Goal: Check status: Check status

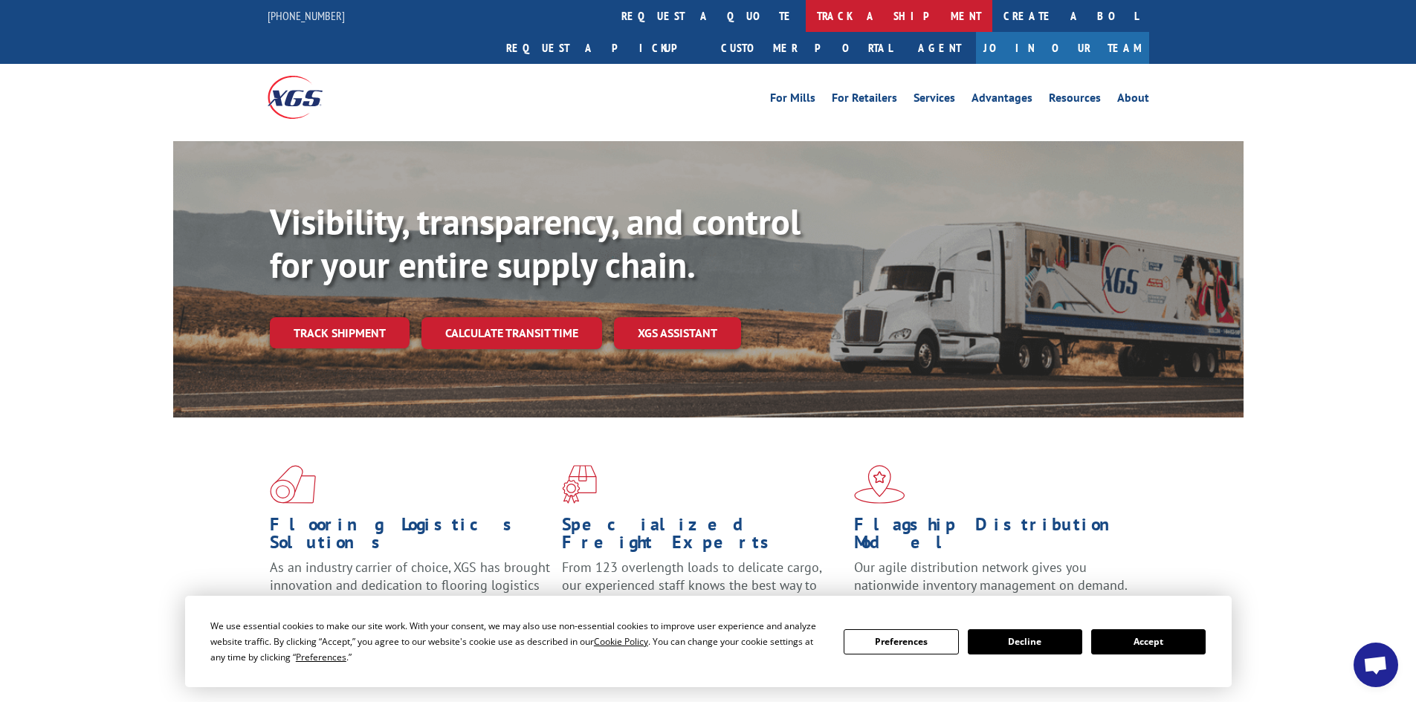
click at [806, 10] on link "track a shipment" at bounding box center [899, 16] width 187 height 32
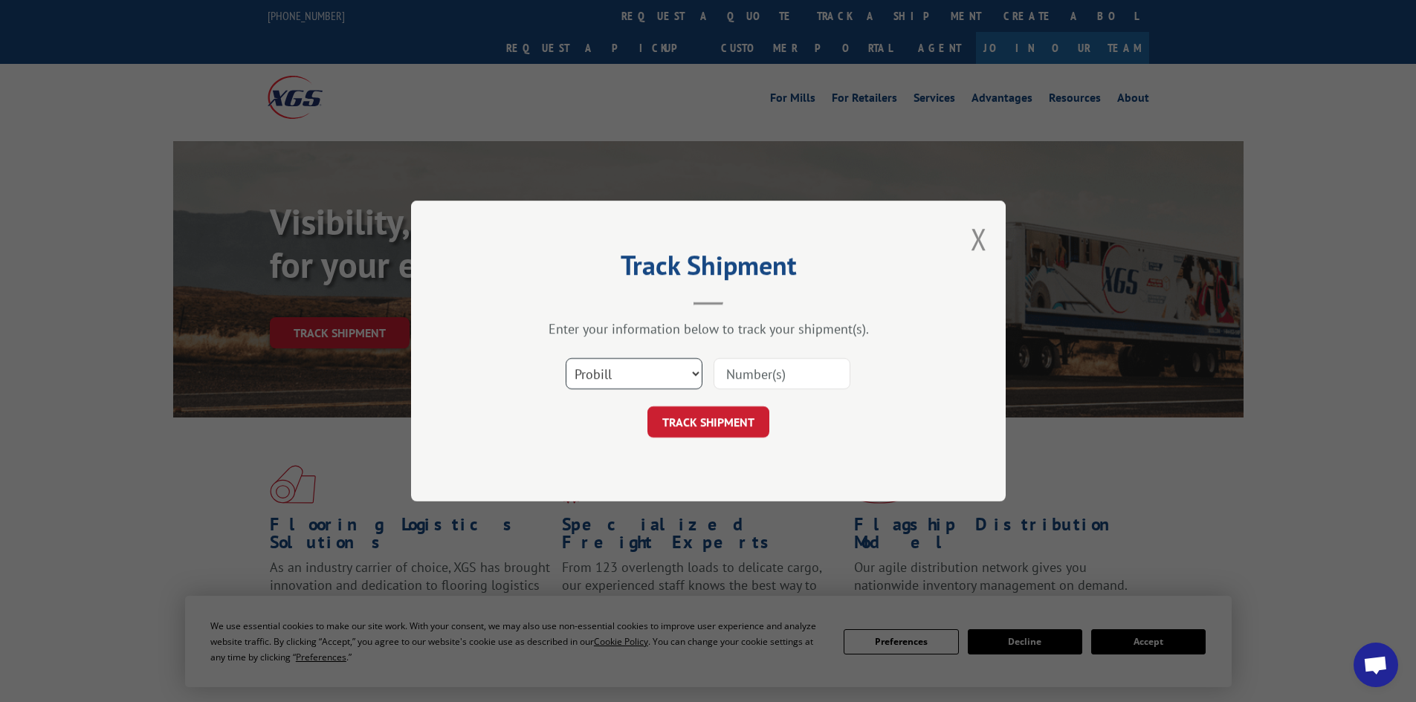
click at [666, 380] on select "Select category... Probill BOL PO" at bounding box center [634, 373] width 137 height 31
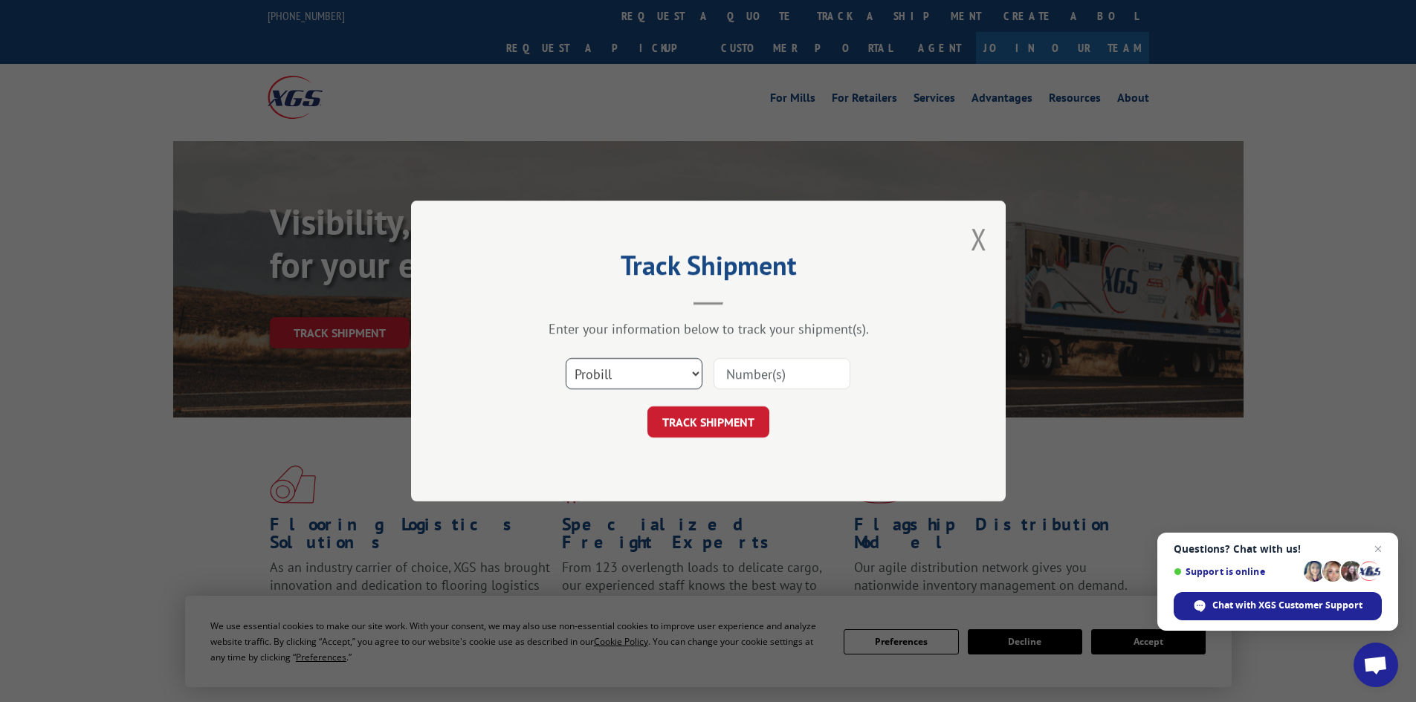
select select "bol"
click at [566, 358] on select "Select category... Probill BOL PO" at bounding box center [634, 373] width 137 height 31
drag, startPoint x: 717, startPoint y: 358, endPoint x: 724, endPoint y: 362, distance: 8.3
click at [717, 358] on input at bounding box center [782, 373] width 137 height 31
click at [752, 373] on input at bounding box center [782, 373] width 137 height 31
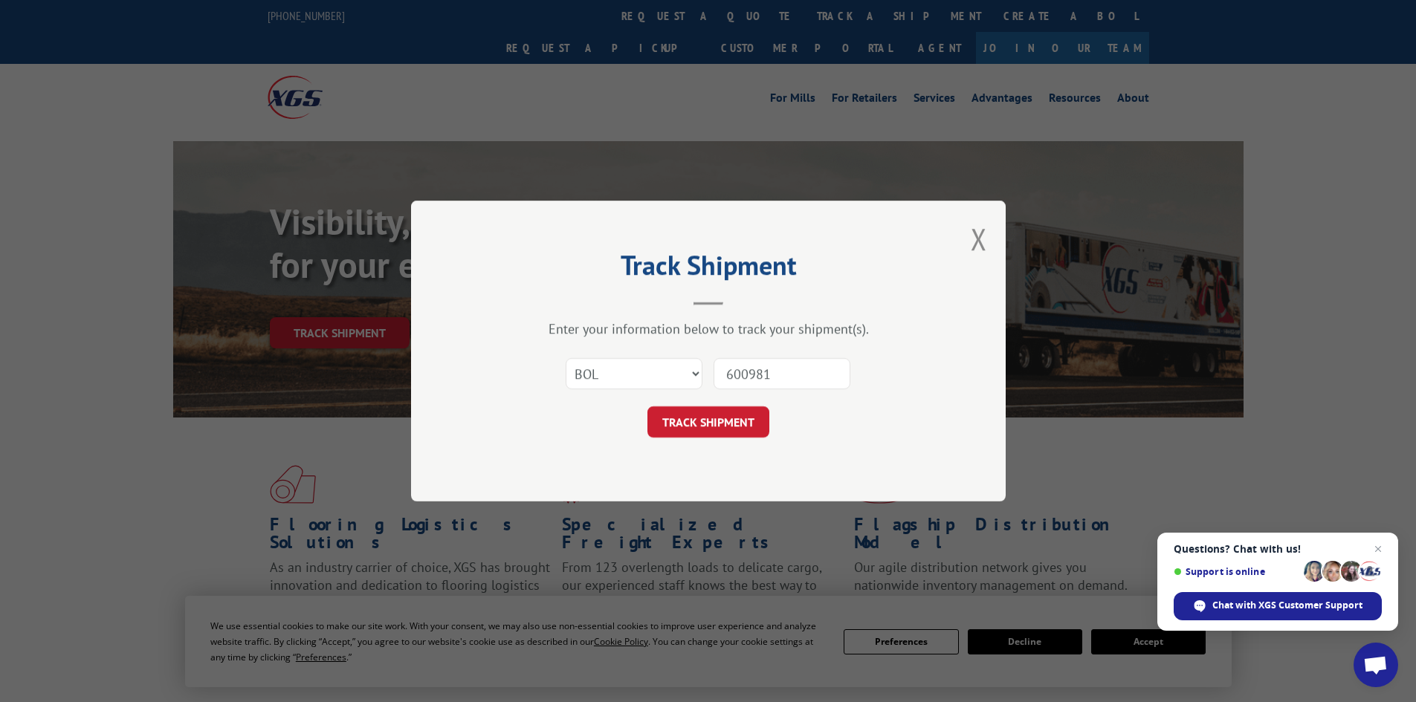
type input "6009812"
click button "TRACK SHIPMENT" at bounding box center [708, 422] width 122 height 31
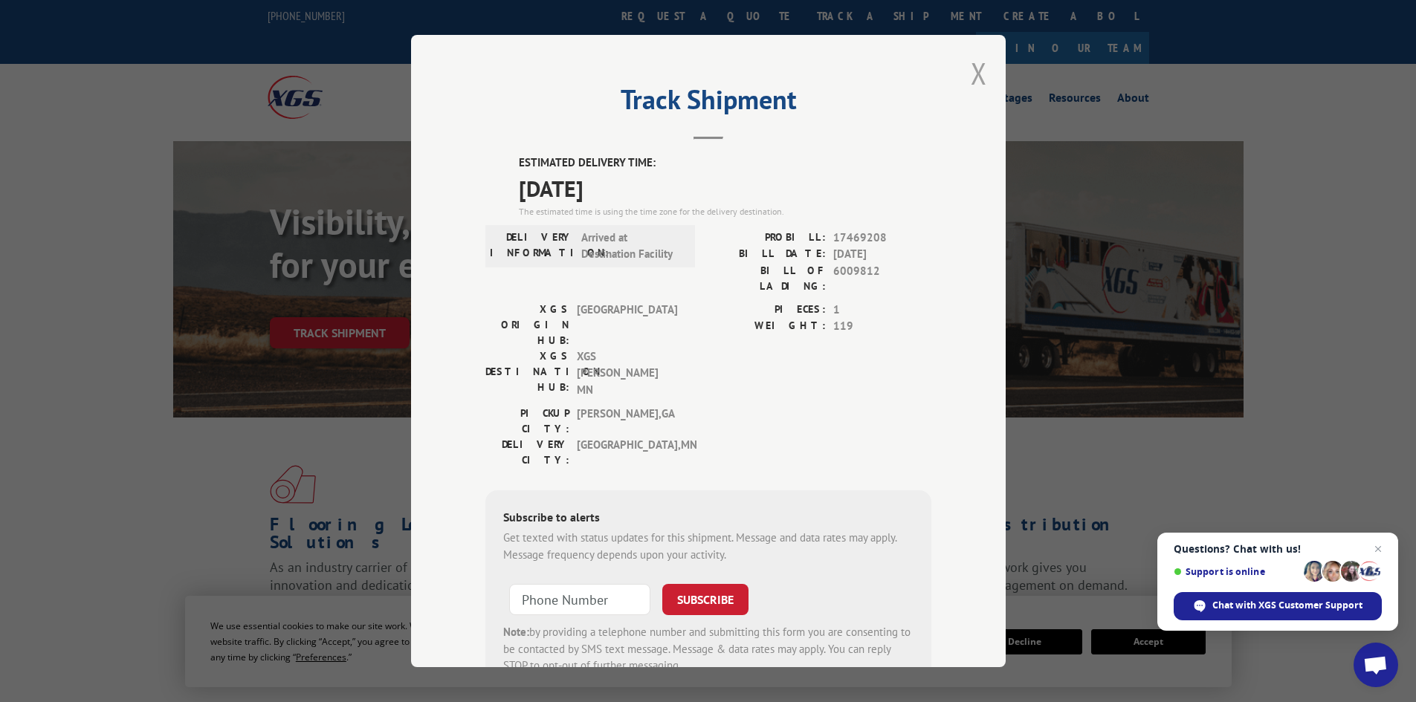
click at [972, 77] on button "Close modal" at bounding box center [979, 73] width 16 height 39
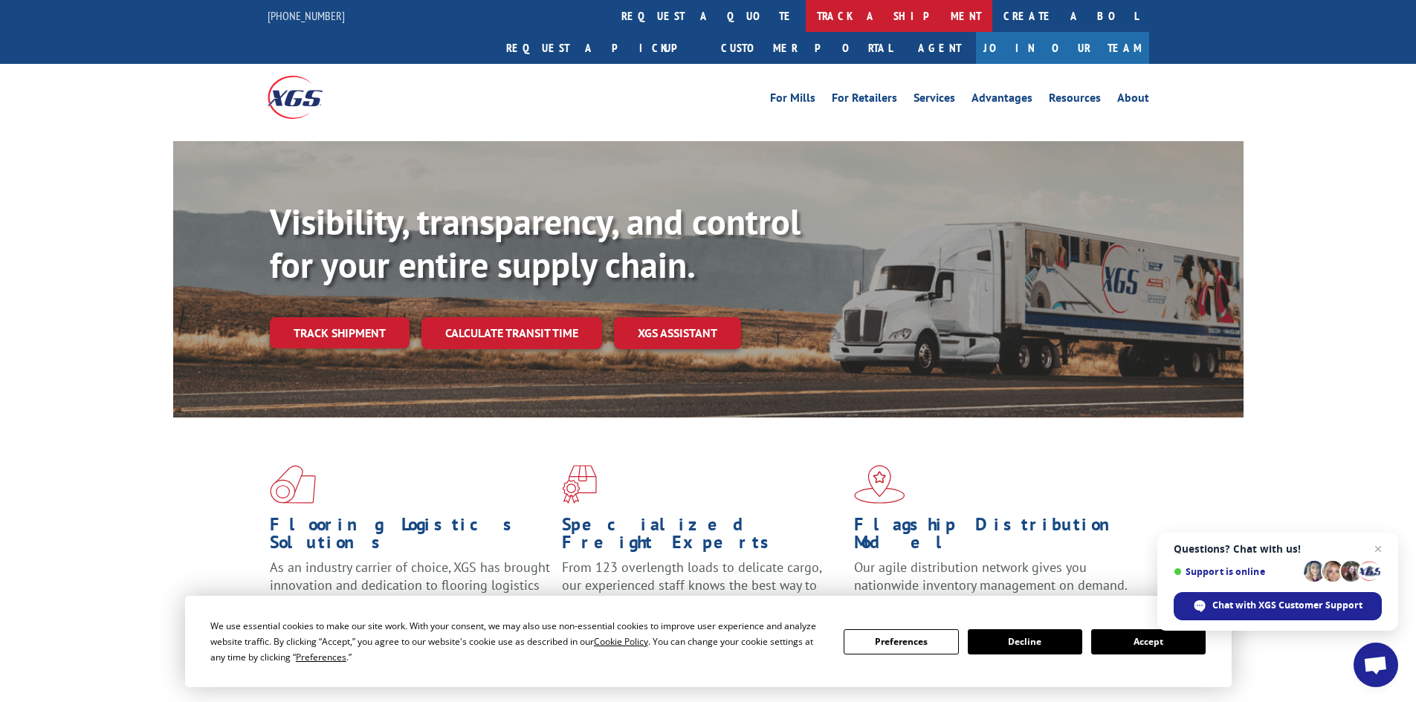
click at [806, 25] on link "track a shipment" at bounding box center [899, 16] width 187 height 32
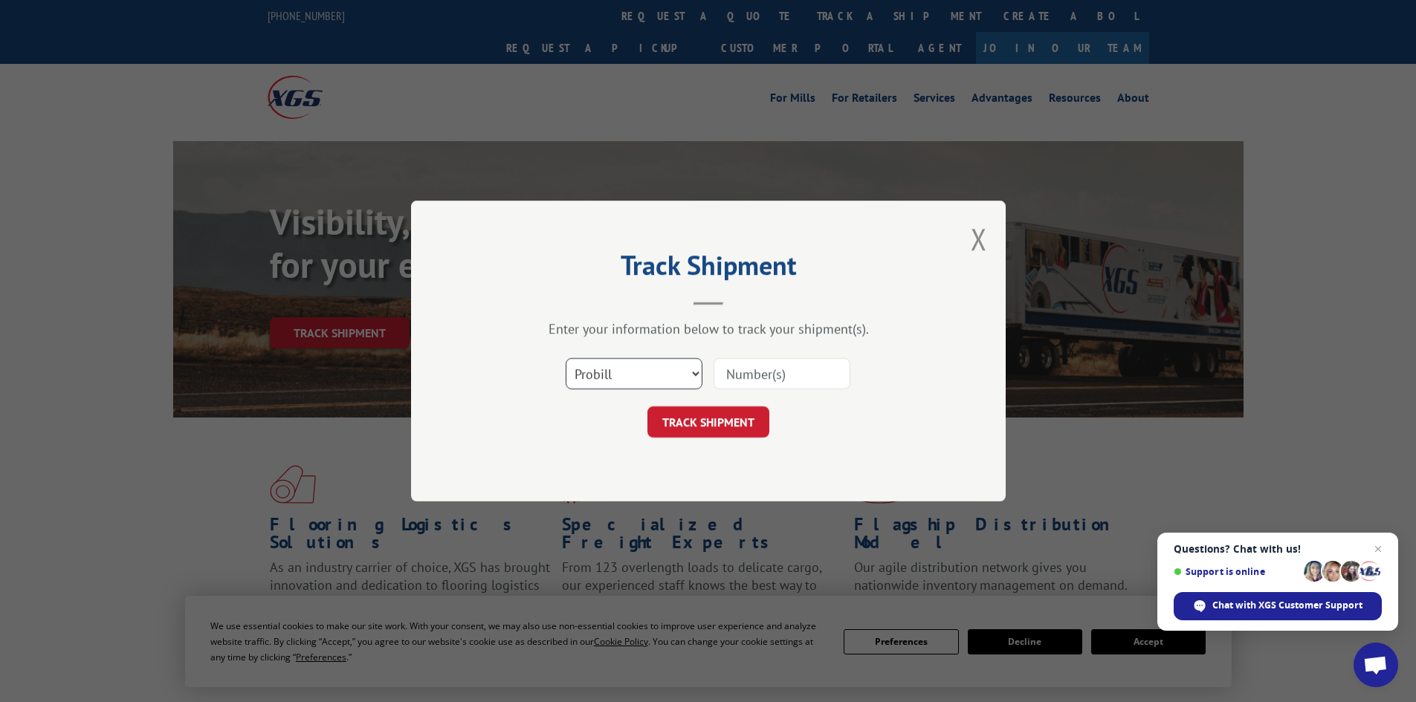
click at [668, 360] on select "Select category... Probill BOL PO" at bounding box center [634, 373] width 137 height 31
select select "bol"
click at [566, 358] on select "Select category... Probill BOL PO" at bounding box center [634, 373] width 137 height 31
click at [804, 370] on input at bounding box center [782, 373] width 137 height 31
type input "6009122"
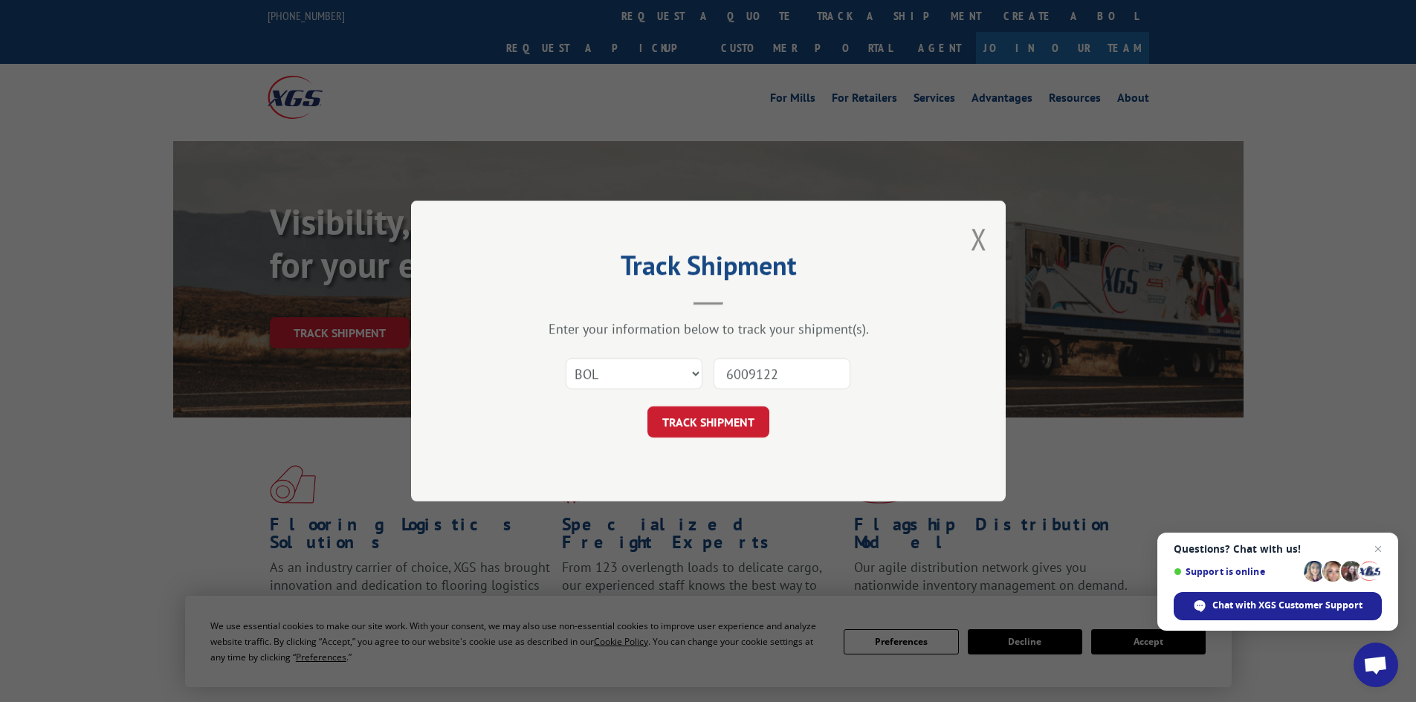
click at [647, 407] on button "TRACK SHIPMENT" at bounding box center [708, 422] width 122 height 31
